Goal: Navigation & Orientation: Find specific page/section

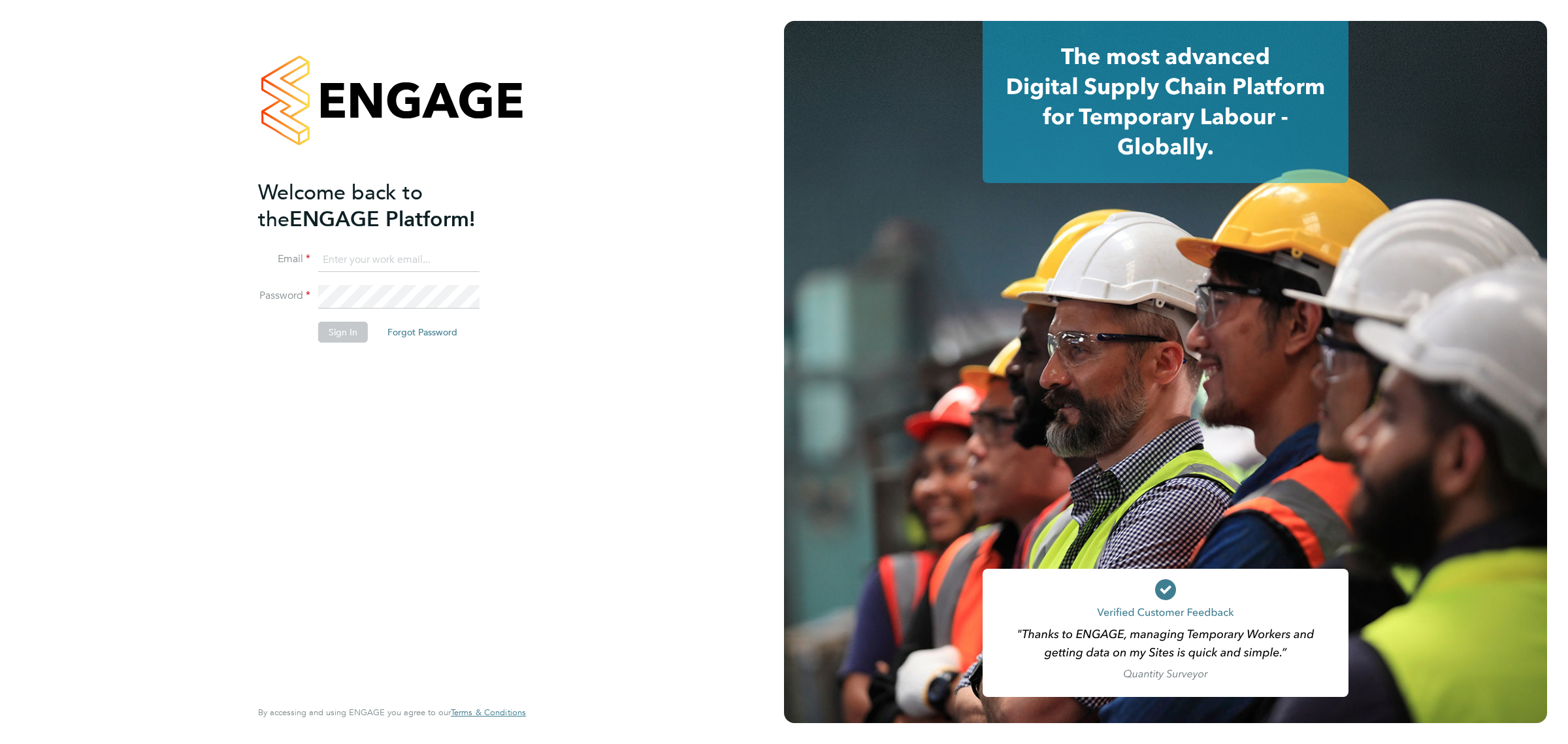
type input "[PERSON_NAME][EMAIL_ADDRESS][DOMAIN_NAME][PERSON_NAME]"
click at [344, 325] on button "Sign In" at bounding box center [343, 331] width 50 height 21
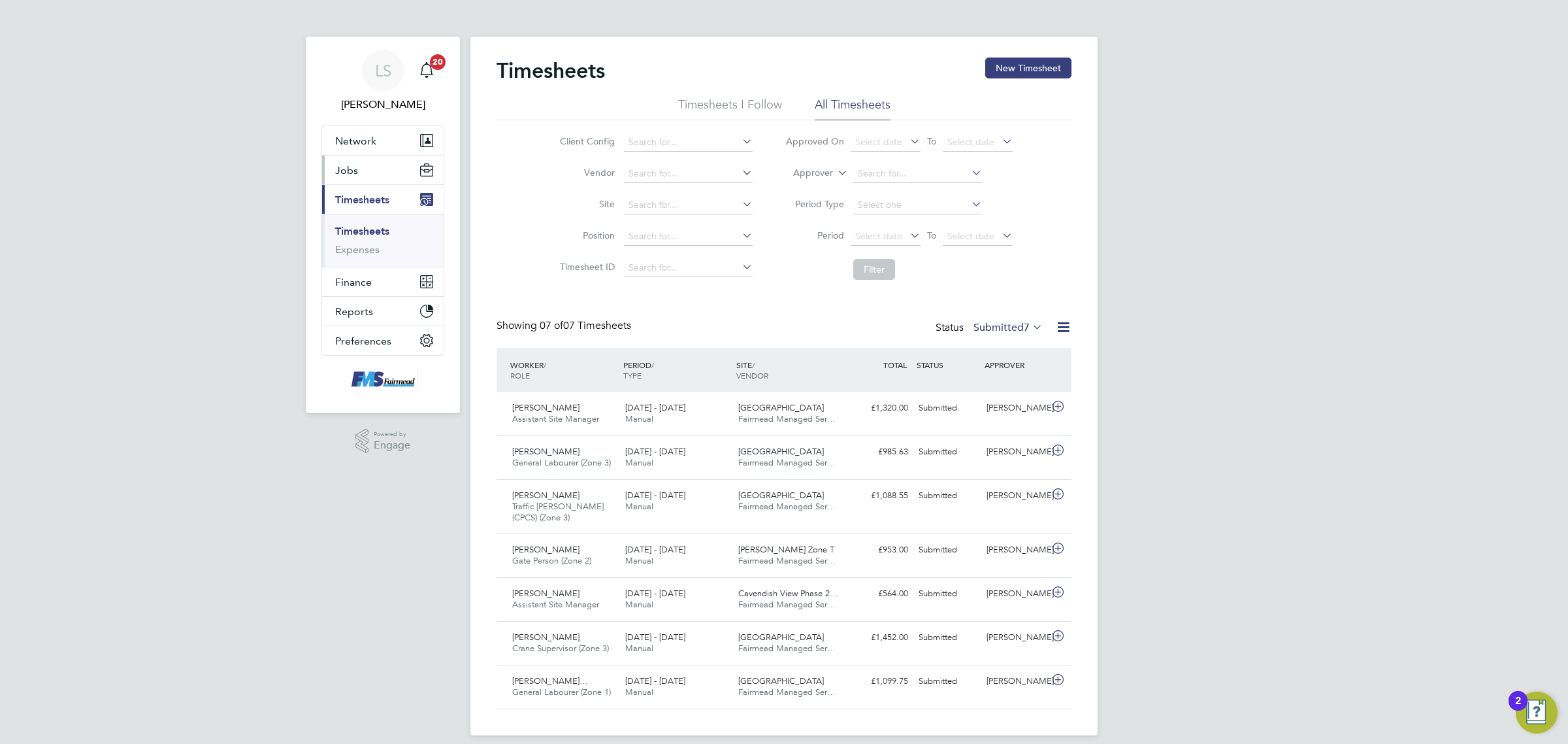
click at [347, 167] on span "Jobs" at bounding box center [346, 170] width 23 height 12
click at [363, 229] on li "Vacancies" at bounding box center [384, 223] width 98 height 18
click at [366, 220] on link "Vacancies" at bounding box center [358, 220] width 46 height 12
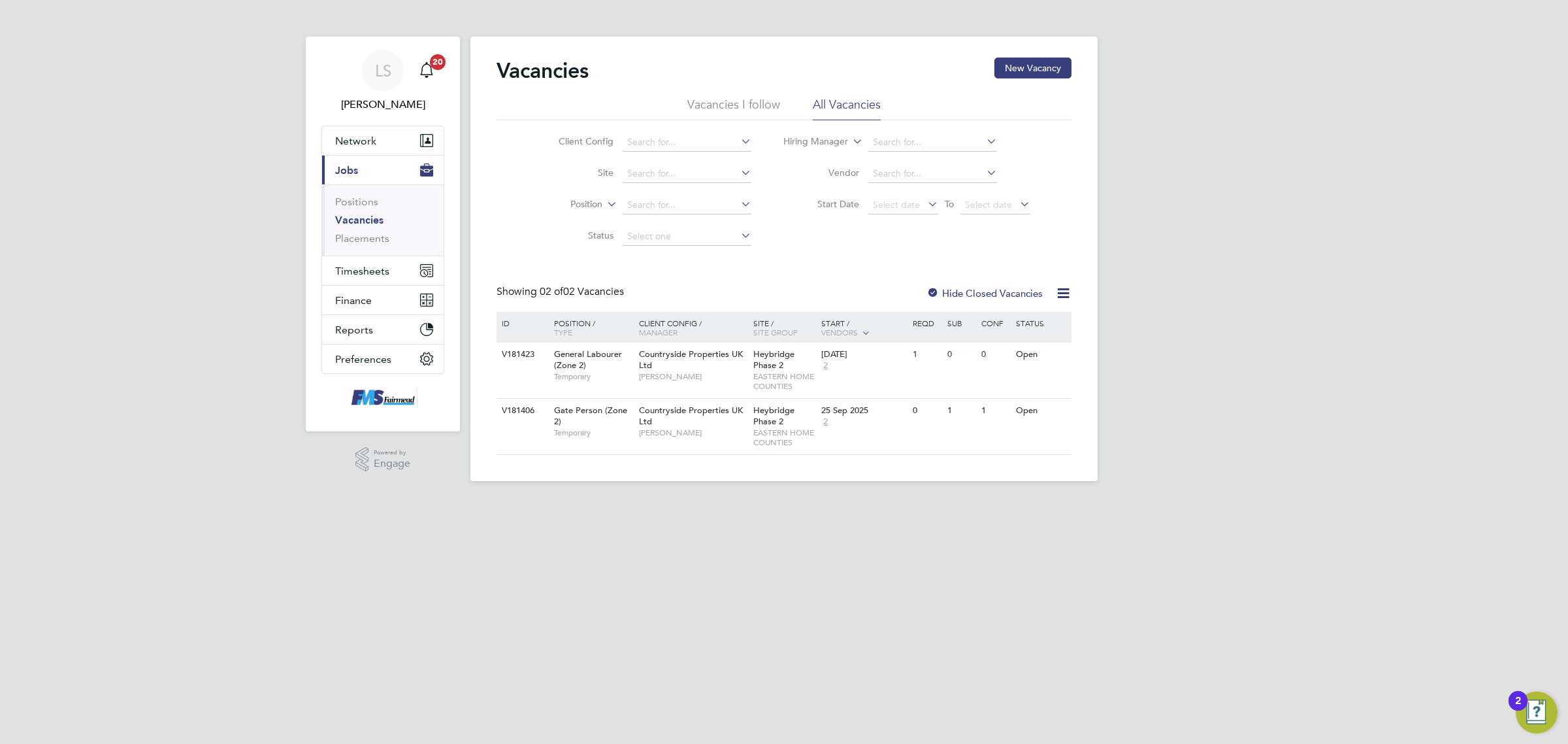
click at [378, 221] on link "Vacancies" at bounding box center [359, 220] width 48 height 12
click at [377, 239] on link "Placements" at bounding box center [362, 238] width 55 height 12
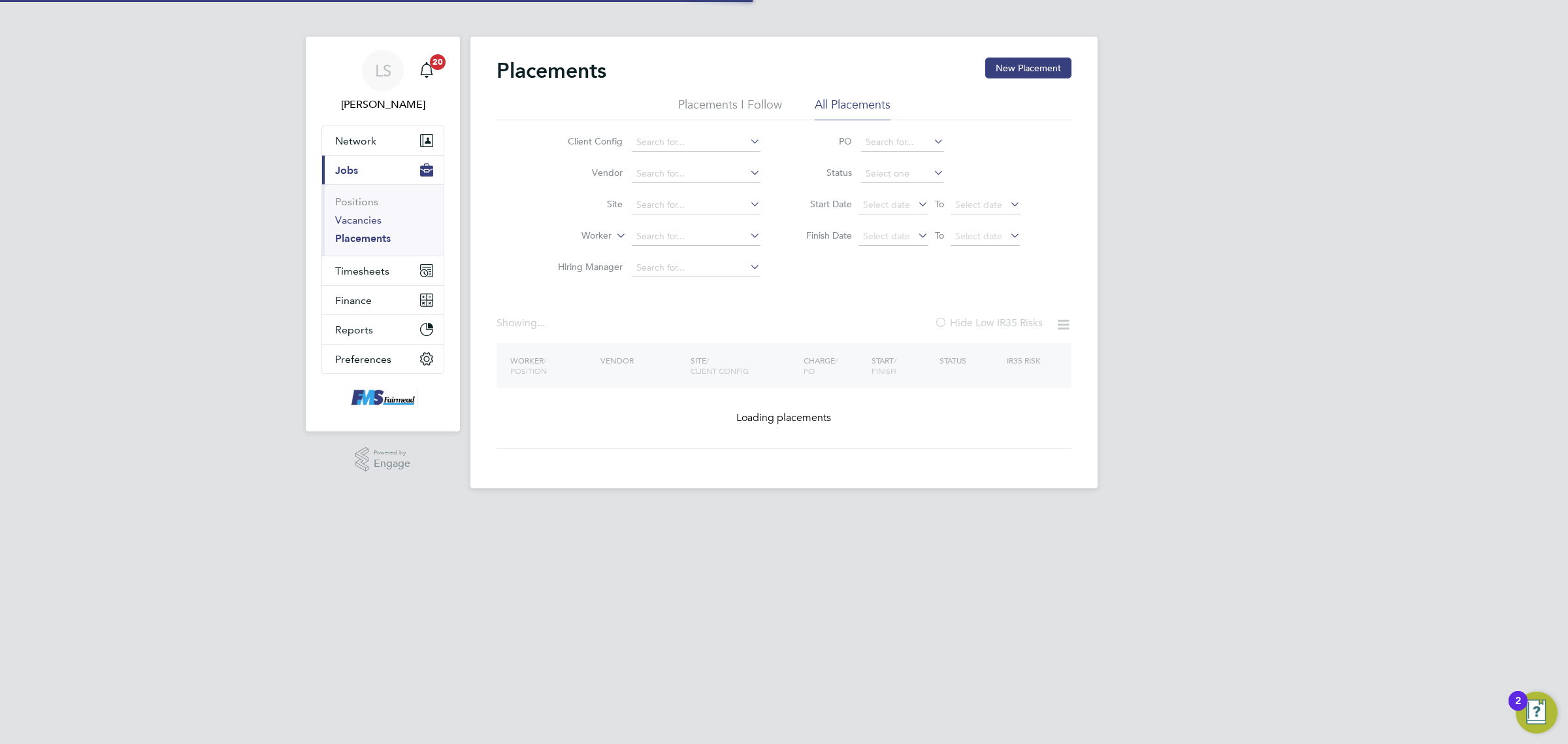
click at [376, 220] on link "Vacancies" at bounding box center [358, 220] width 46 height 12
